Goal: Task Accomplishment & Management: Manage account settings

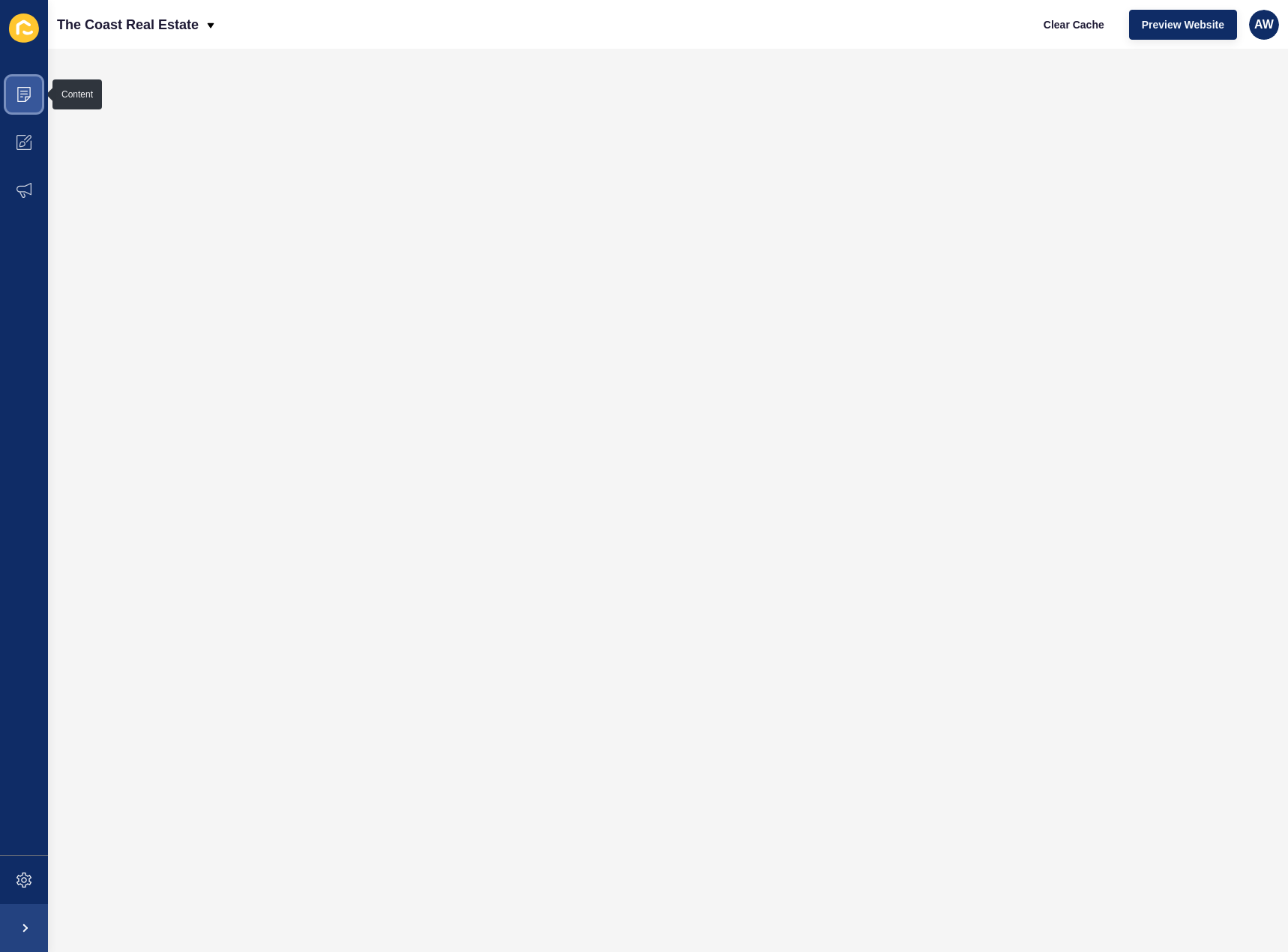
click at [24, 111] on span at bounding box center [24, 94] width 48 height 48
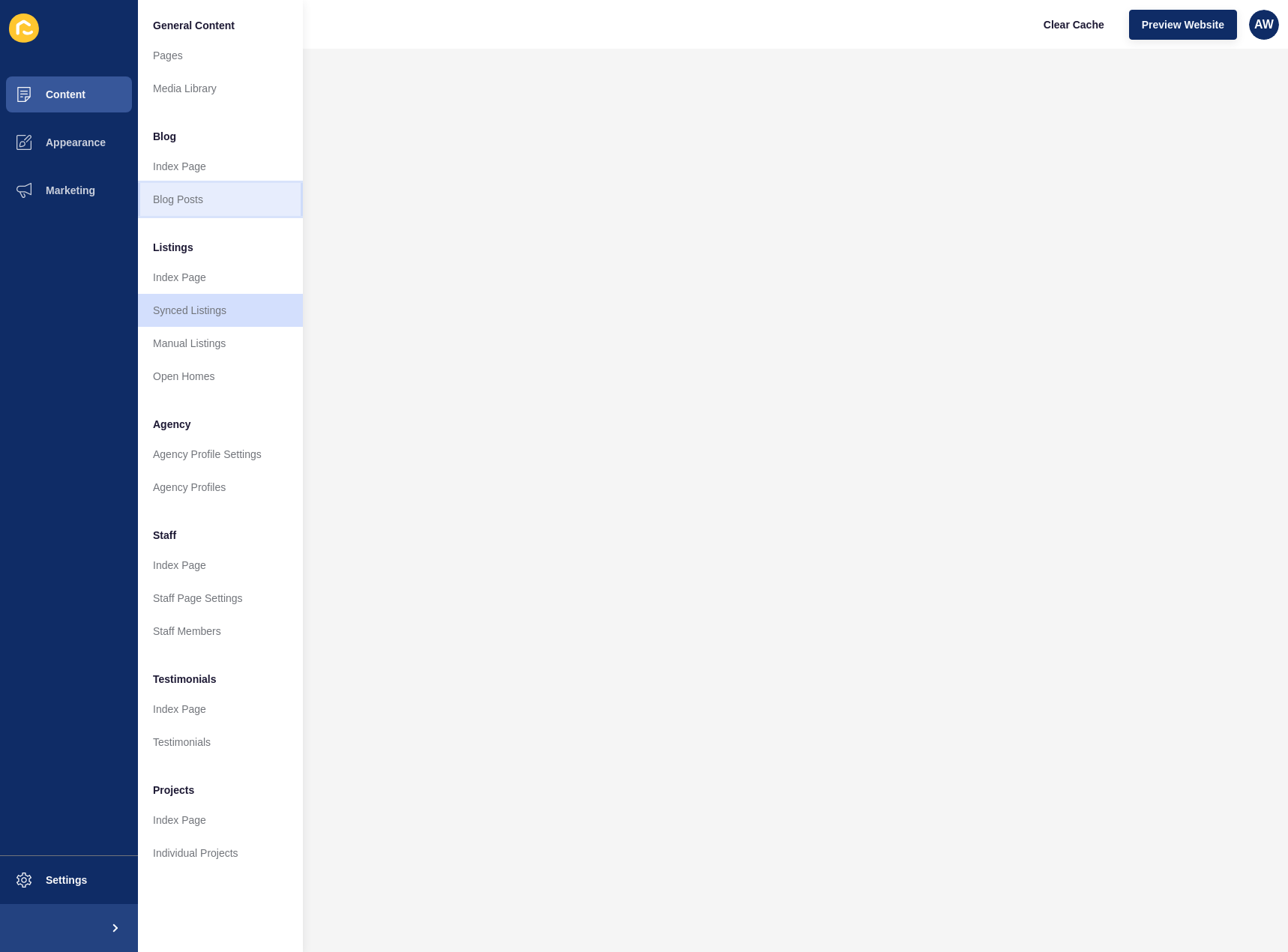
click at [186, 196] on link "Blog Posts" at bounding box center [220, 199] width 165 height 33
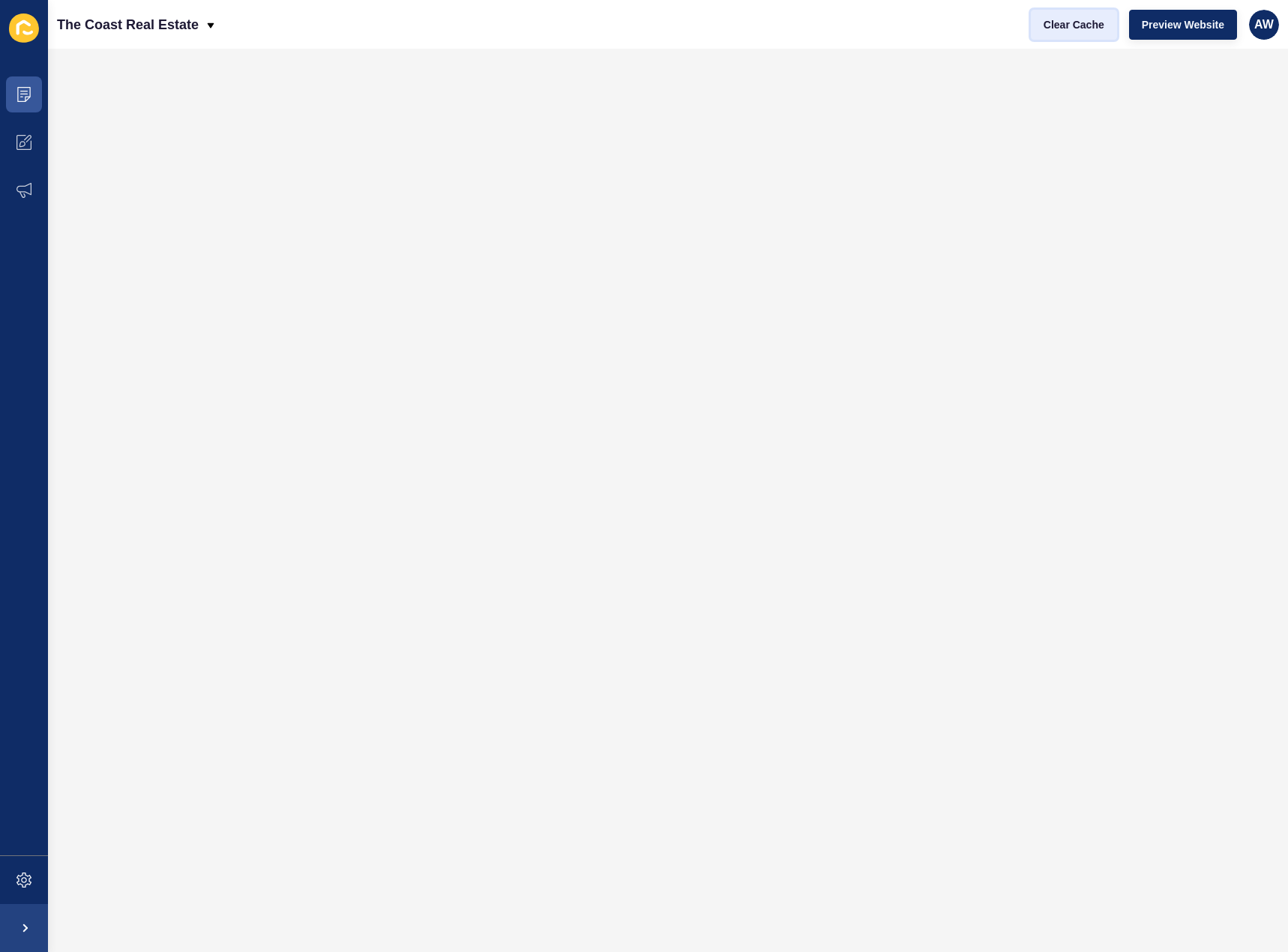
click at [1068, 28] on span "Clear Cache" at bounding box center [1074, 25] width 61 height 15
click at [36, 96] on span at bounding box center [24, 94] width 48 height 48
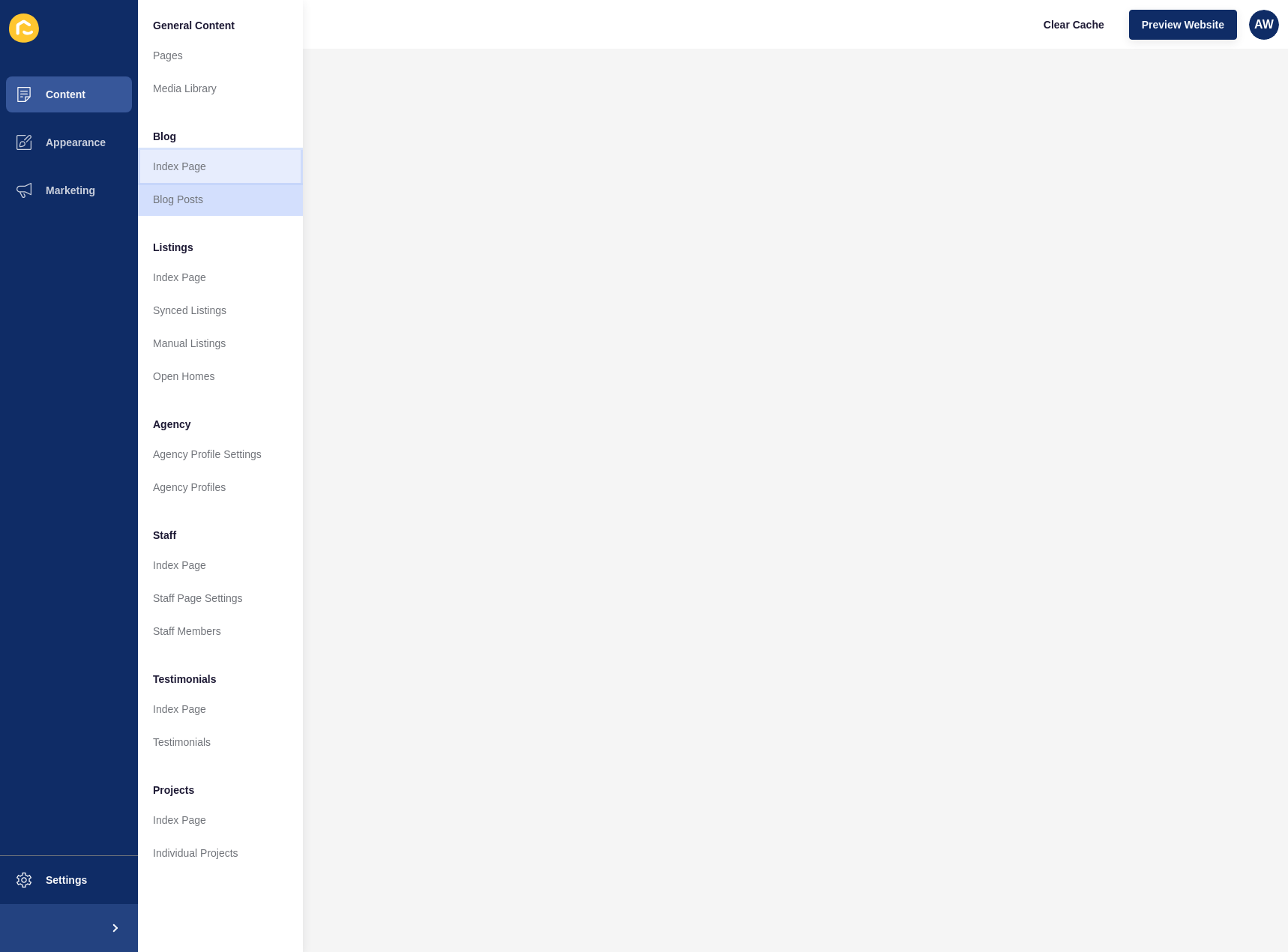
click at [186, 160] on link "Index Page" at bounding box center [220, 166] width 165 height 33
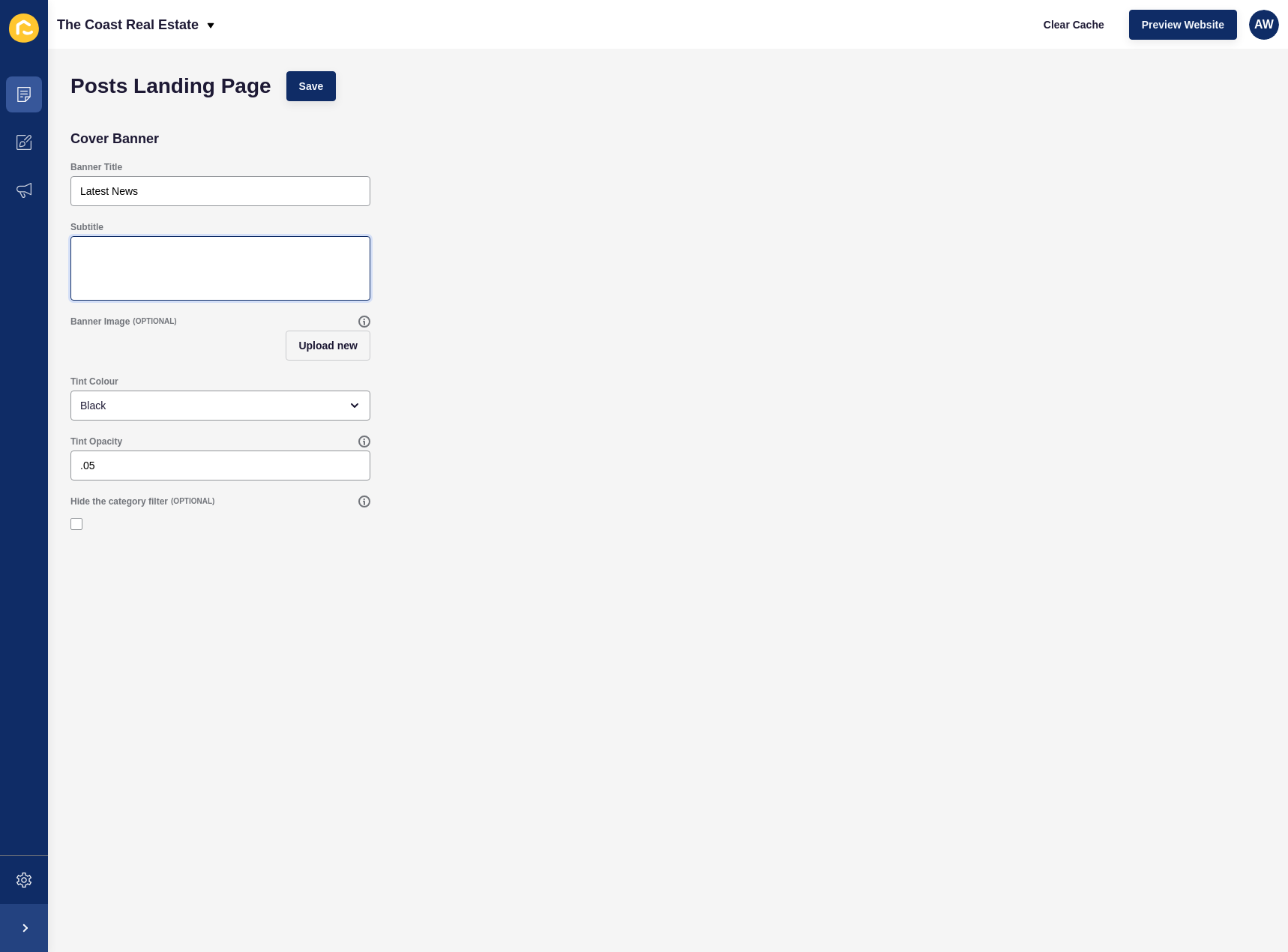
click at [162, 248] on textarea "Subtitle" at bounding box center [220, 268] width 295 height 60
paste textarea "At The Coast, we’re always keeping an eye on the latest shifts in the property …"
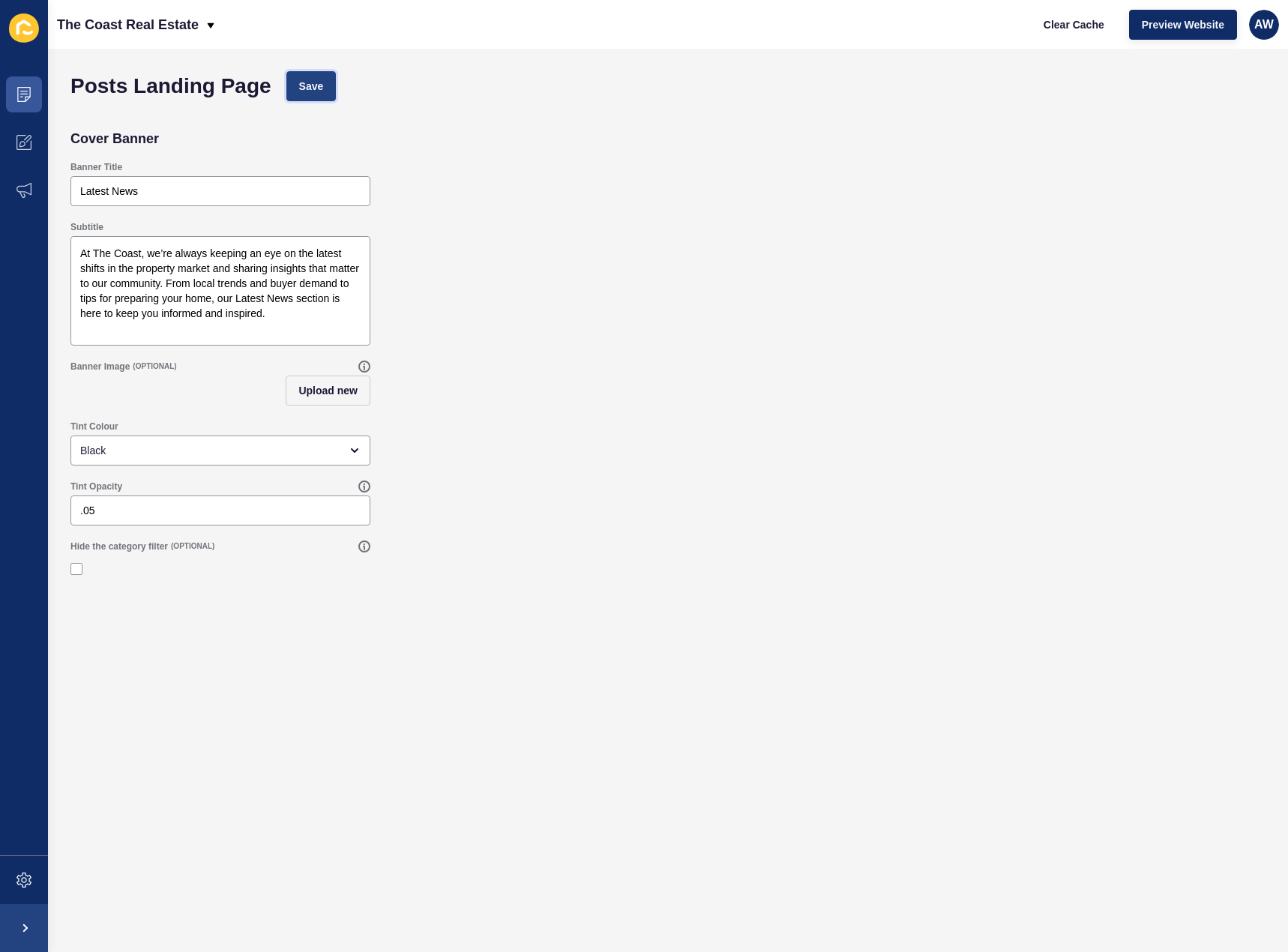
click at [306, 90] on span "Save" at bounding box center [312, 86] width 25 height 15
click at [1079, 20] on span "Clear Cache" at bounding box center [1074, 25] width 61 height 15
drag, startPoint x: 211, startPoint y: 283, endPoint x: 277, endPoint y: 340, distance: 87.2
click at [277, 340] on textarea "At The Coast, we’re always keeping an eye on the latest shifts in the property …" at bounding box center [220, 291] width 295 height 105
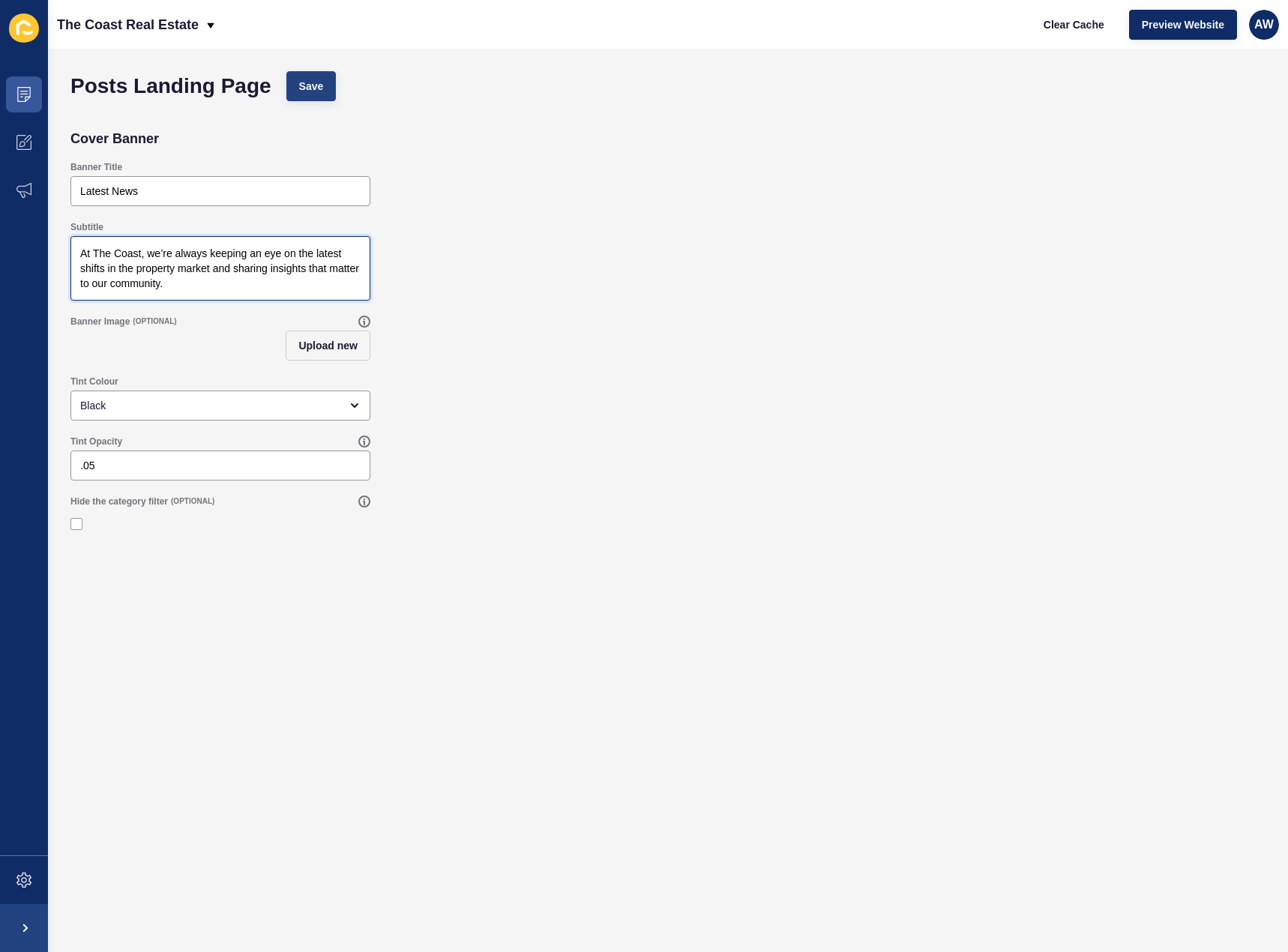
type textarea "At The Coast, we’re always keeping an eye on the latest shifts in the property …"
click at [316, 83] on span "Save" at bounding box center [312, 86] width 25 height 15
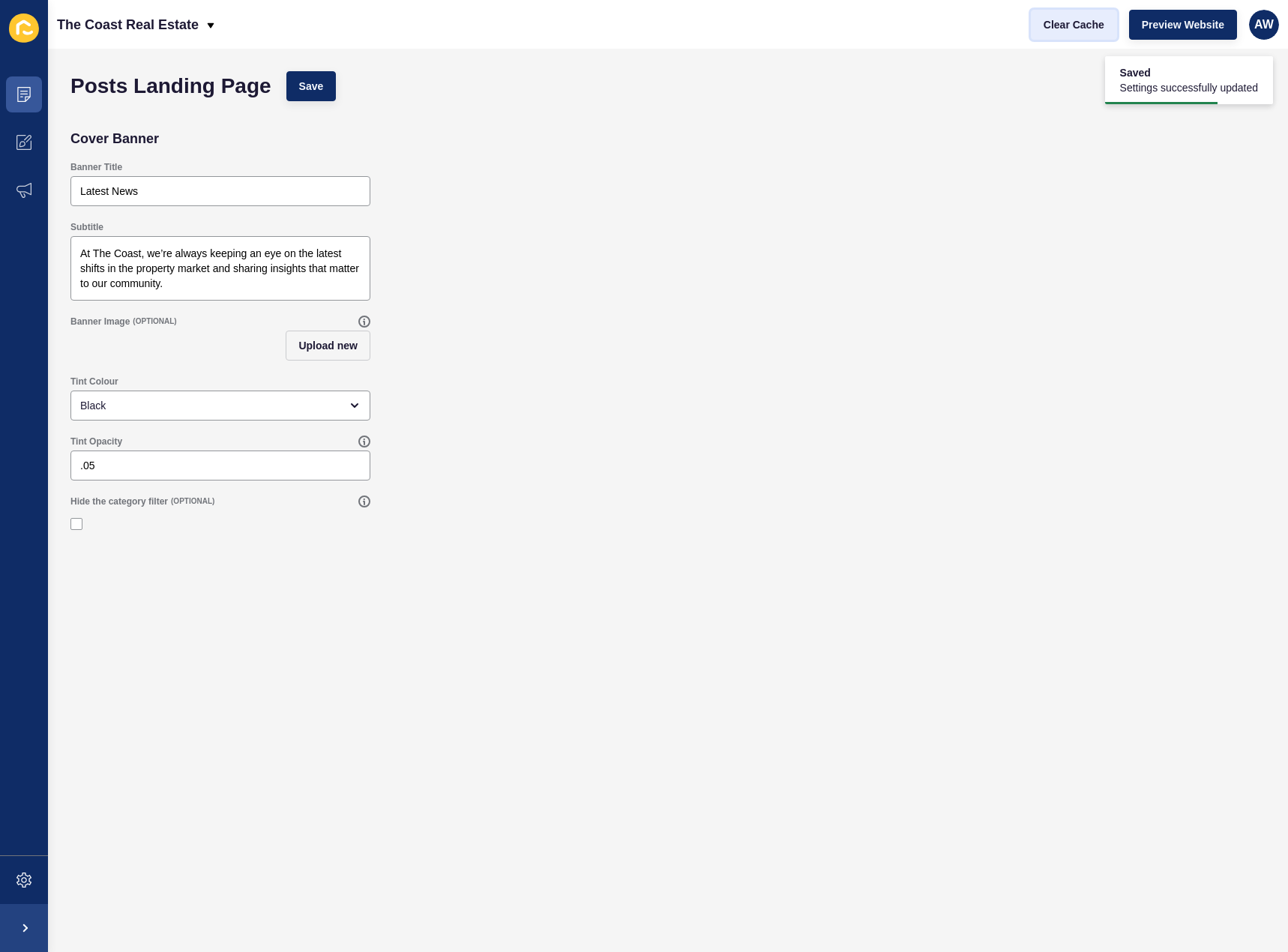
click at [1084, 16] on button "Clear Cache" at bounding box center [1074, 25] width 87 height 30
click at [305, 83] on span "Save" at bounding box center [312, 86] width 25 height 15
click at [1052, 28] on span "Clear Cache" at bounding box center [1074, 25] width 61 height 15
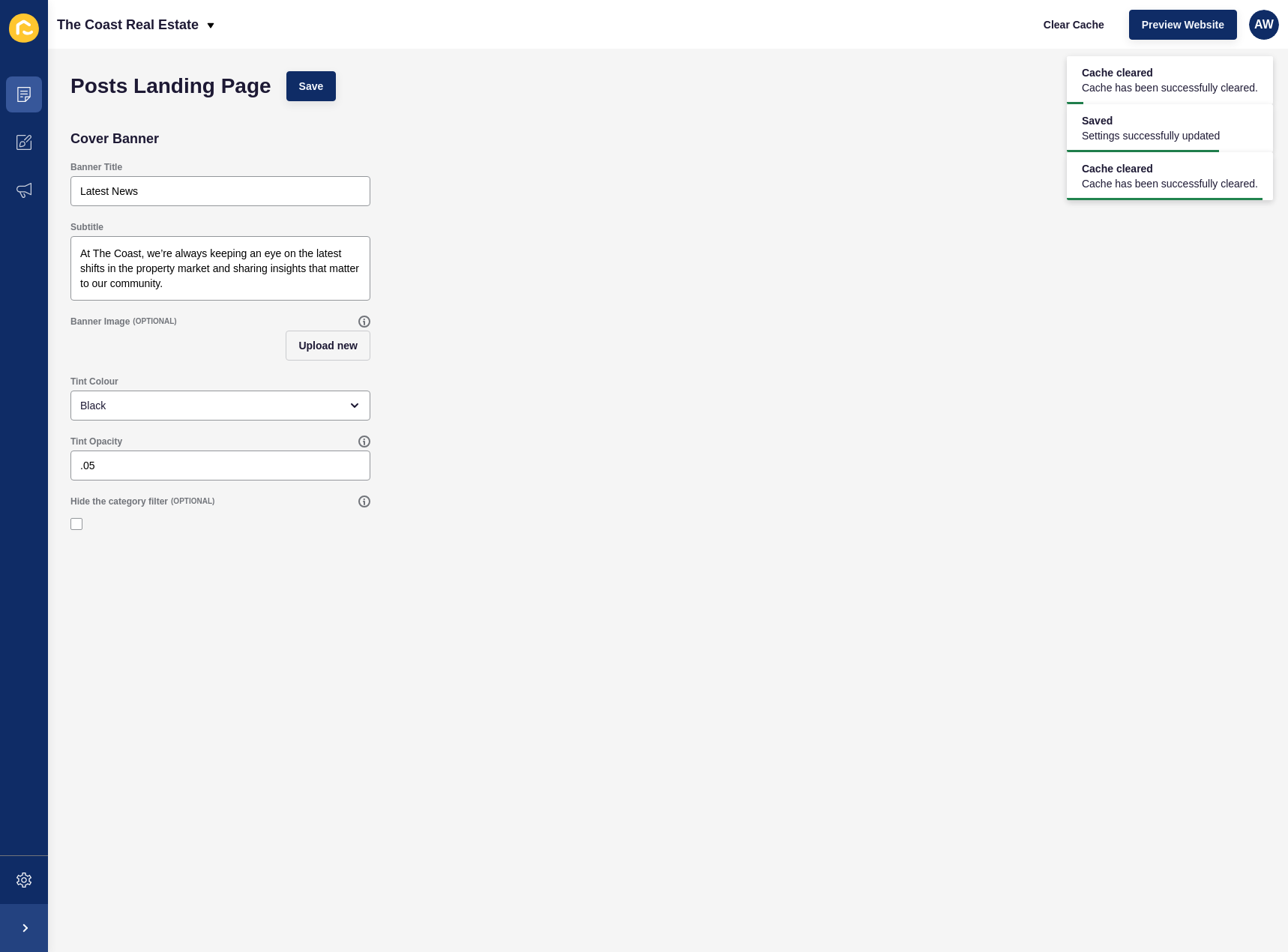
click at [909, 256] on div "Subtitle At The Coast, we’re always keeping an eye on the latest shifts in the …" at bounding box center [668, 261] width 1210 height 94
